Goal: Task Accomplishment & Management: Manage account settings

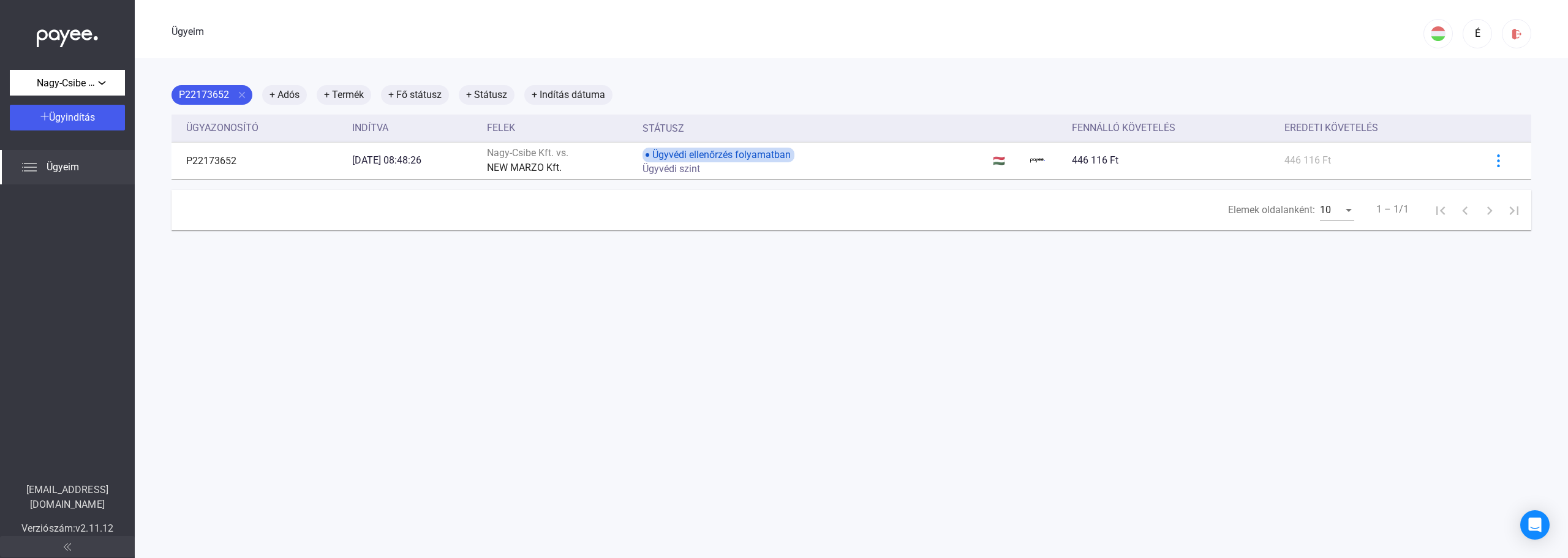
click at [61, 170] on font "Ügyeim" at bounding box center [63, 167] width 32 height 12
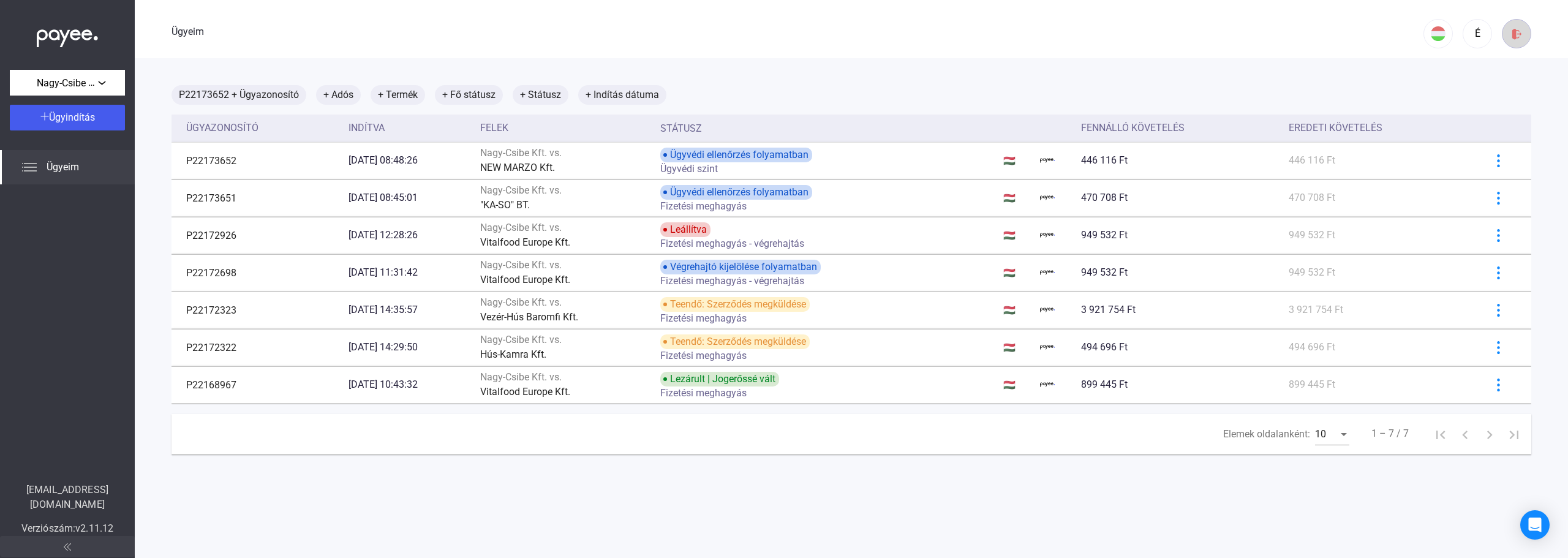
click at [1507, 39] on div at bounding box center [1517, 34] width 21 height 13
